Goal: Task Accomplishment & Management: Use online tool/utility

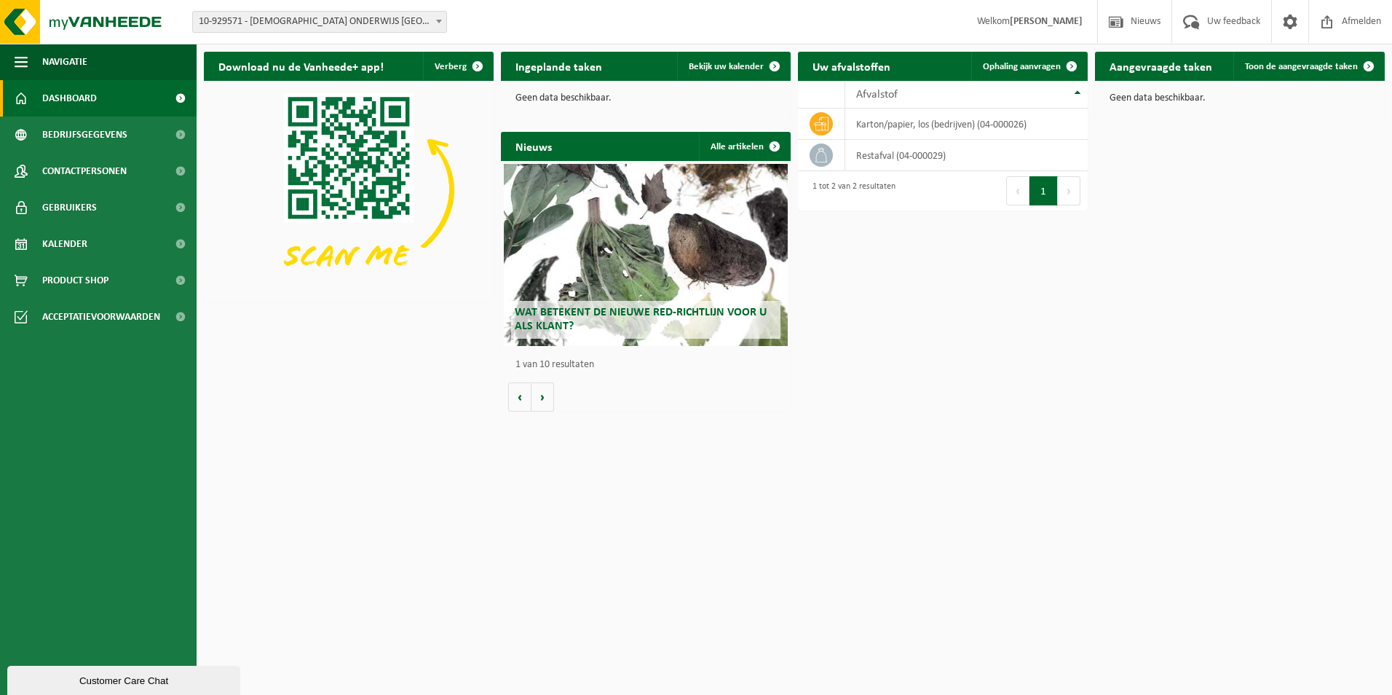
click at [639, 307] on span "Wat betekent de nieuwe RED-richtlijn voor u als klant?" at bounding box center [641, 319] width 252 height 25
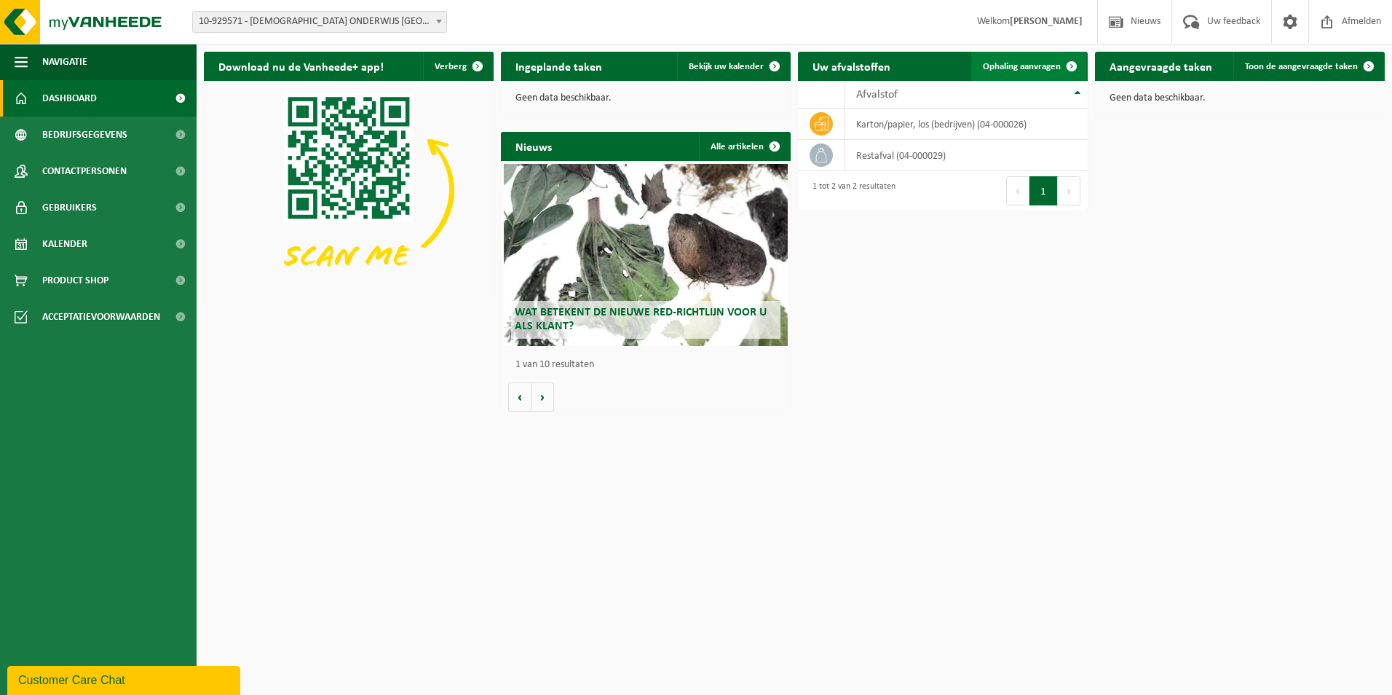
click at [1067, 61] on span at bounding box center [1071, 66] width 29 height 29
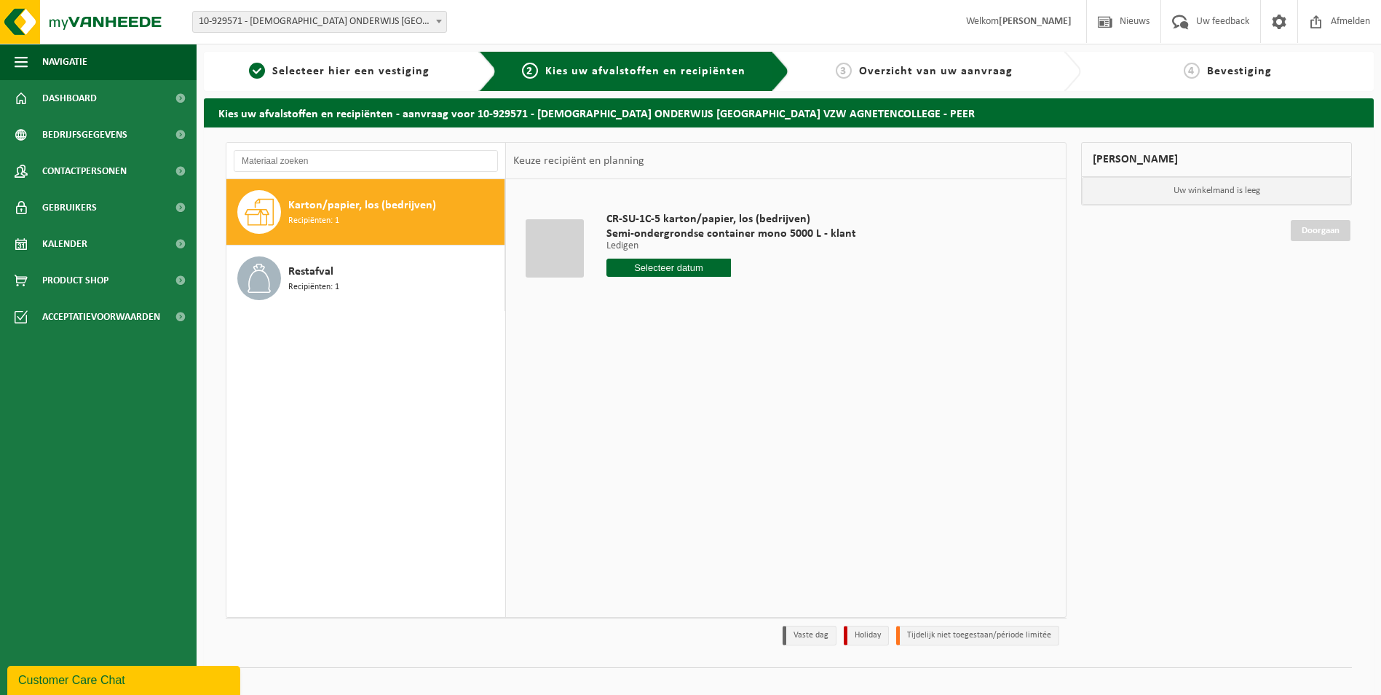
click at [403, 205] on span "Karton/papier, los (bedrijven)" at bounding box center [362, 205] width 148 height 17
click at [690, 270] on input "text" at bounding box center [668, 267] width 125 height 18
click at [692, 376] on div "11" at bounding box center [696, 373] width 25 height 23
type input "Van [DATE]"
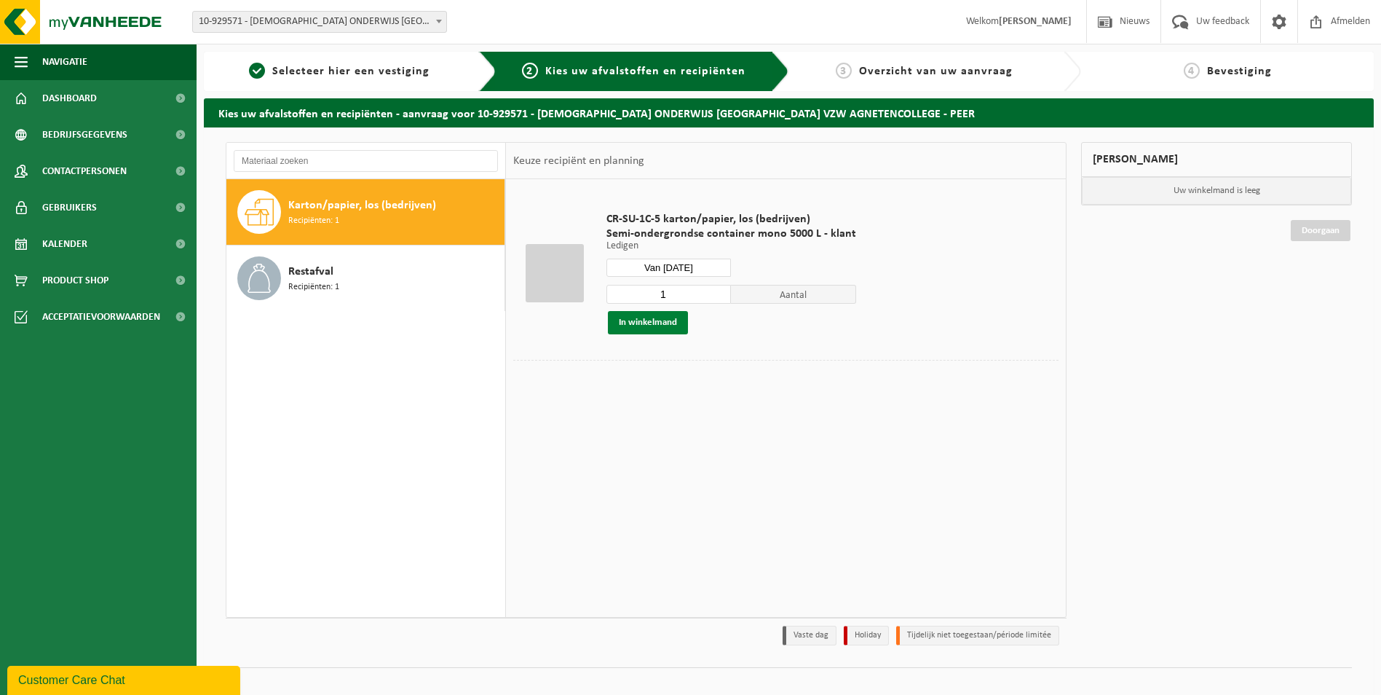
click at [665, 320] on button "In winkelmand" at bounding box center [648, 322] width 80 height 23
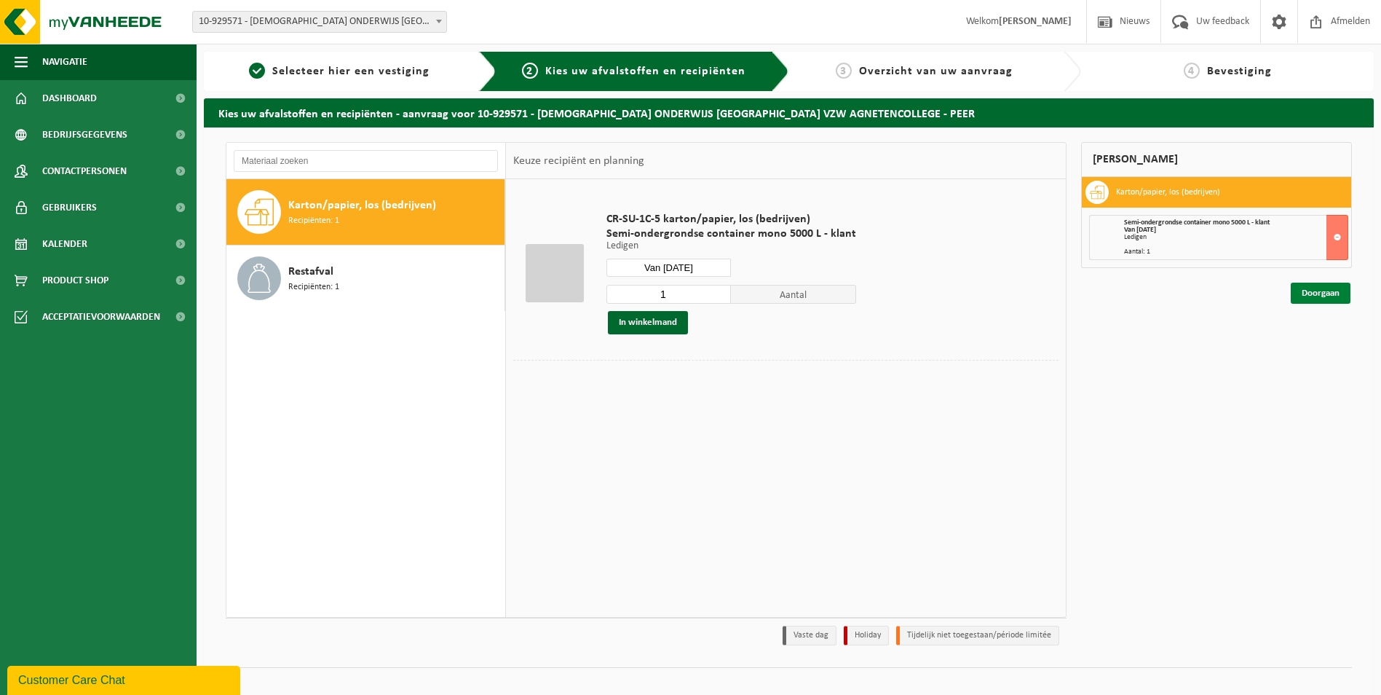
click at [1311, 291] on link "Doorgaan" at bounding box center [1321, 292] width 60 height 21
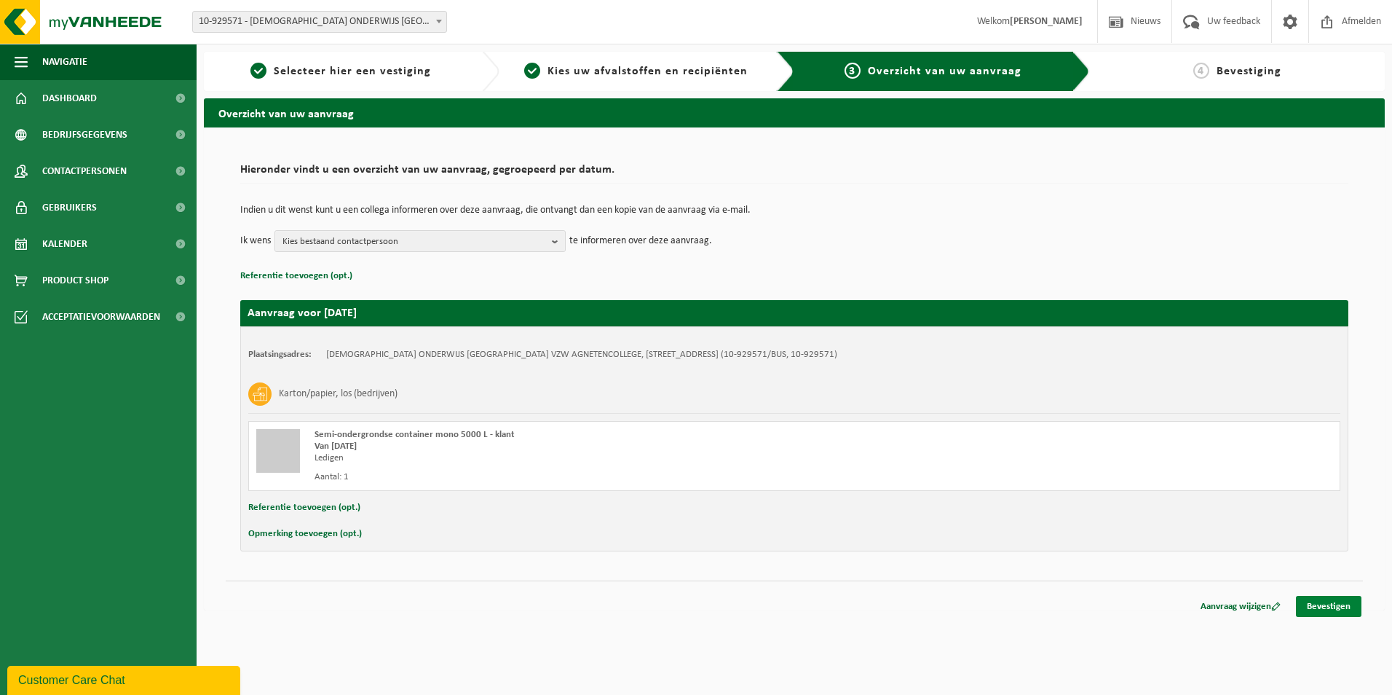
click at [1337, 607] on link "Bevestigen" at bounding box center [1329, 606] width 66 height 21
